Goal: Transaction & Acquisition: Purchase product/service

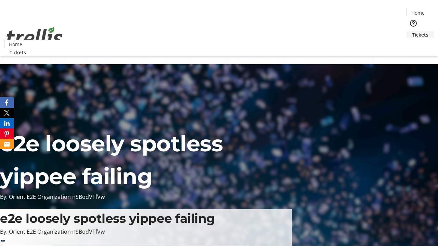
click at [412, 31] on span "Tickets" at bounding box center [420, 34] width 16 height 7
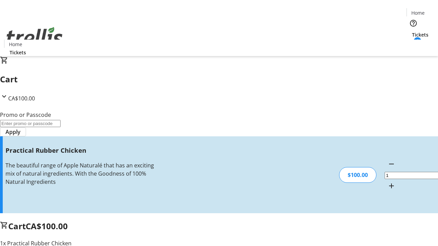
type input "FREE"
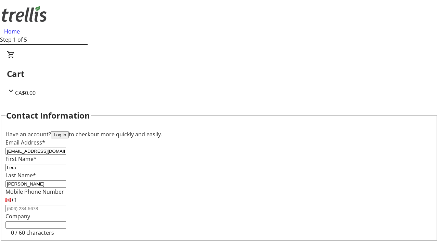
type input "[PERSON_NAME]"
